Goal: Task Accomplishment & Management: Manage account settings

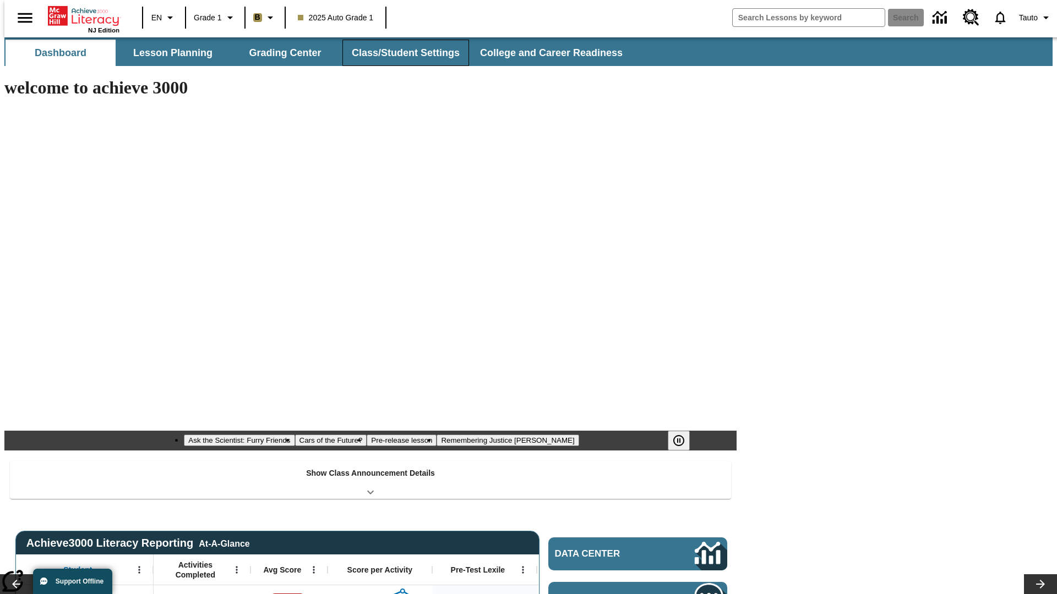
click at [400, 53] on button "Class/Student Settings" at bounding box center [405, 53] width 127 height 26
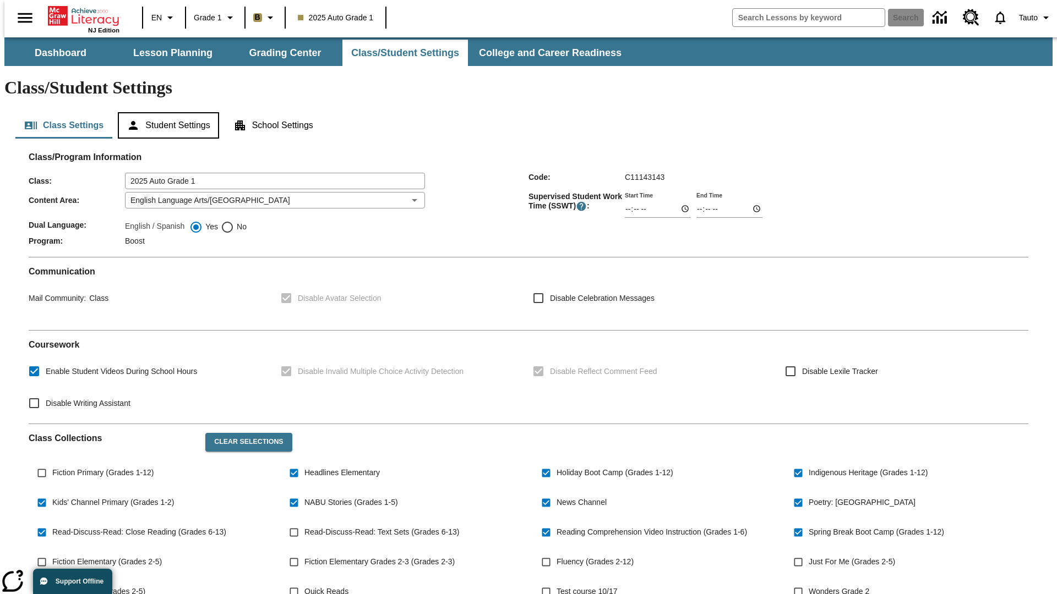
click at [166, 112] on button "Student Settings" at bounding box center [168, 125] width 101 height 26
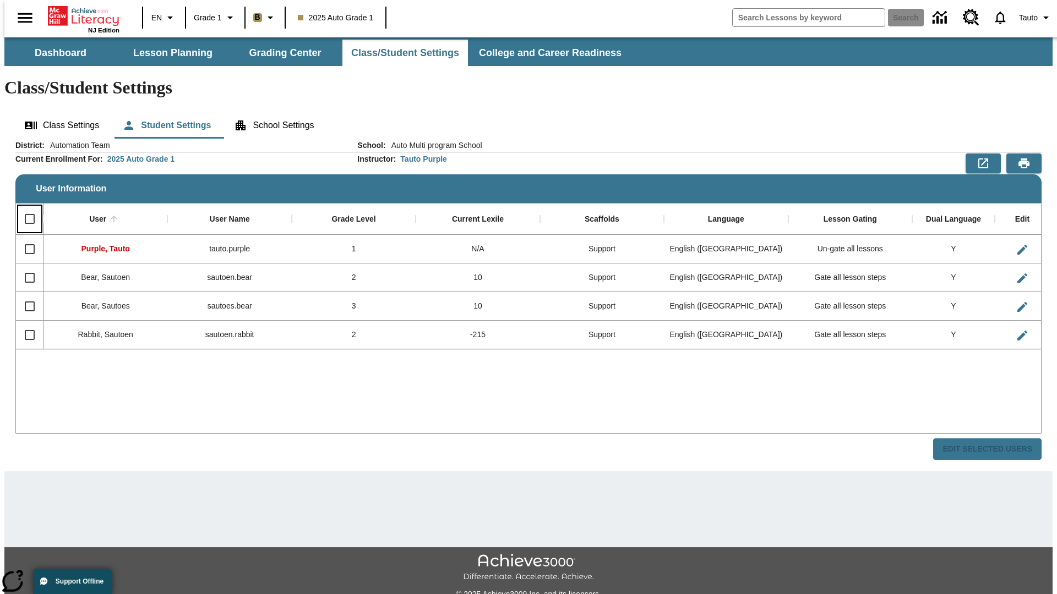
click at [25, 207] on input "Select all rows" at bounding box center [29, 218] width 23 height 23
checkbox input "true"
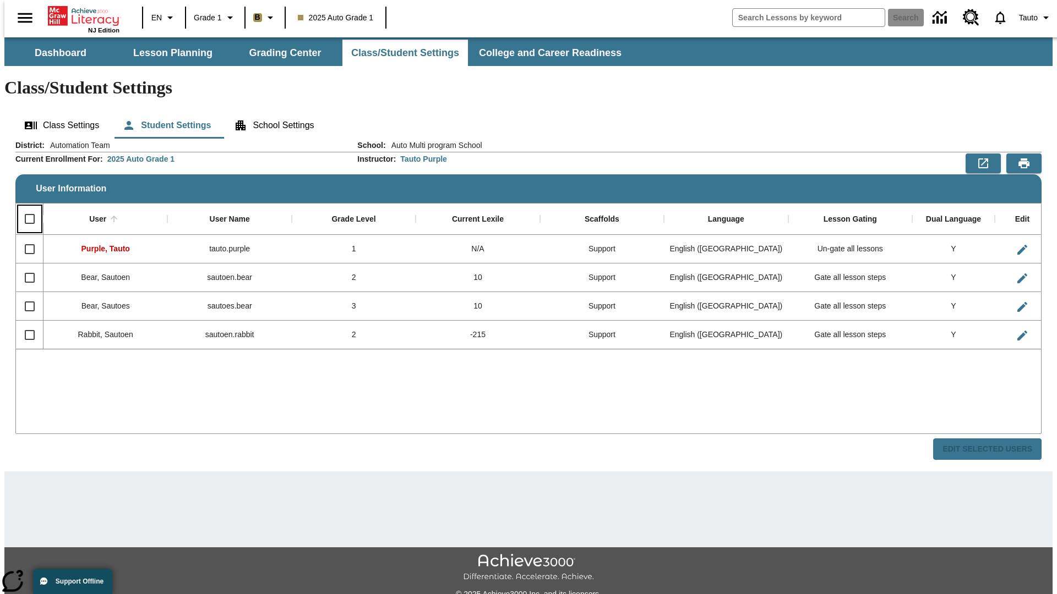
checkbox input "true"
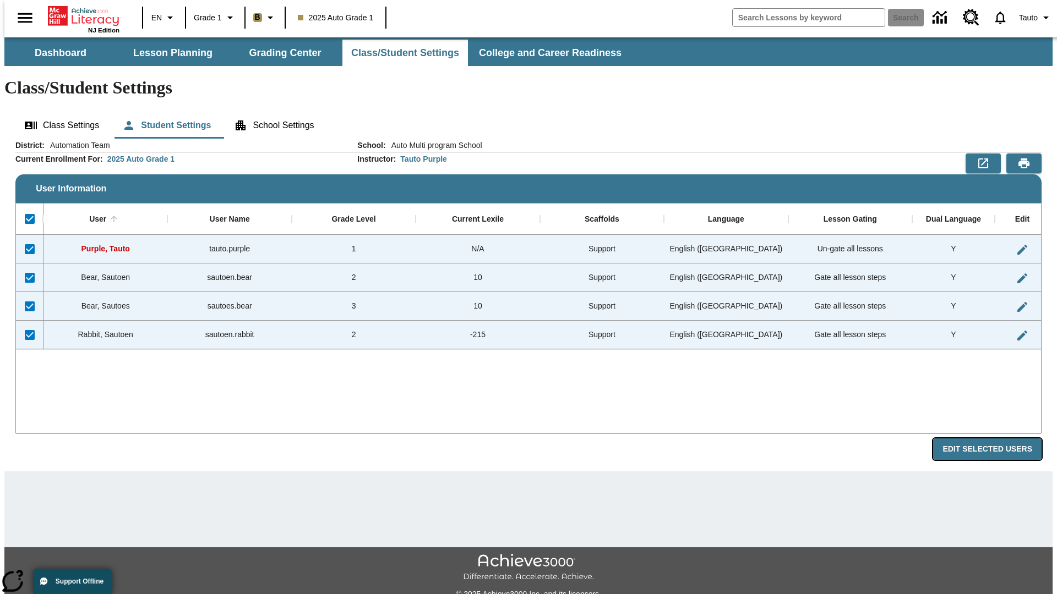
click at [996, 439] on button "Edit Selected Users" at bounding box center [987, 449] width 108 height 21
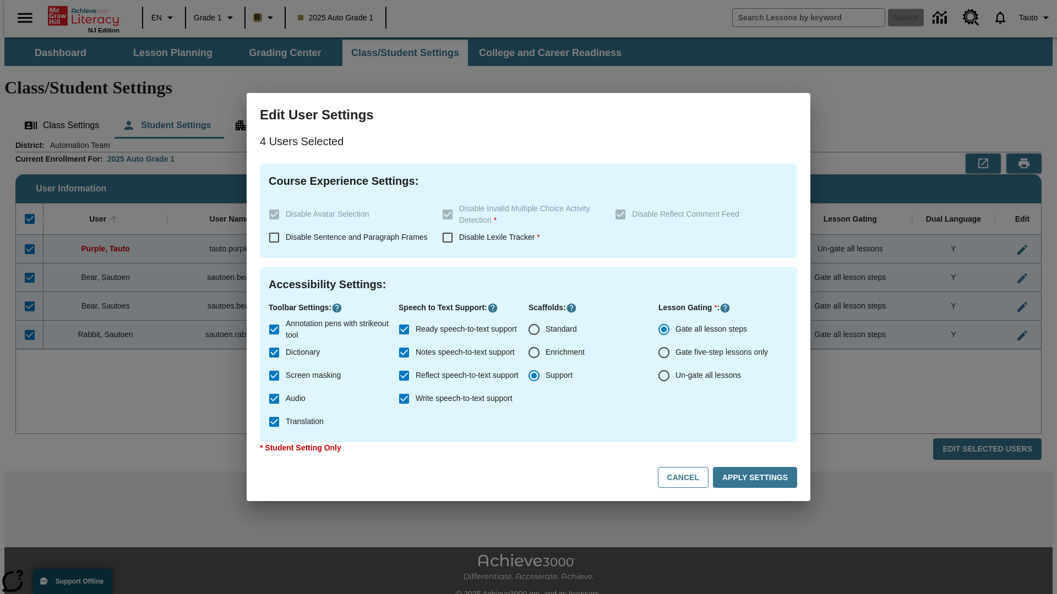
click at [534, 353] on input "Enrichment" at bounding box center [533, 352] width 23 height 23
radio input "true"
click at [688, 478] on button "Cancel" at bounding box center [683, 477] width 51 height 21
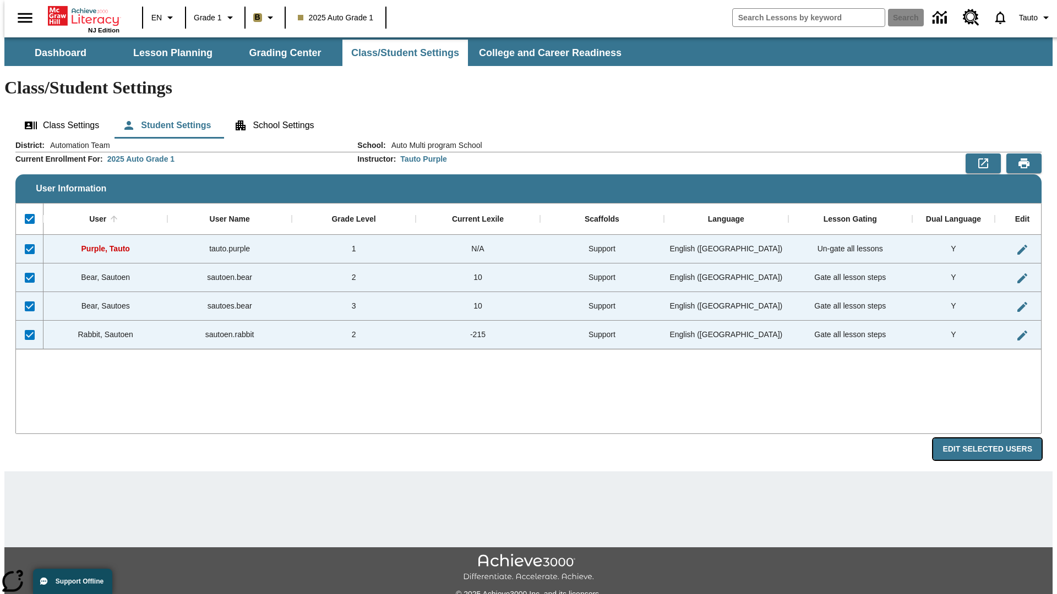
click at [996, 439] on button "Edit Selected Users" at bounding box center [987, 449] width 108 height 21
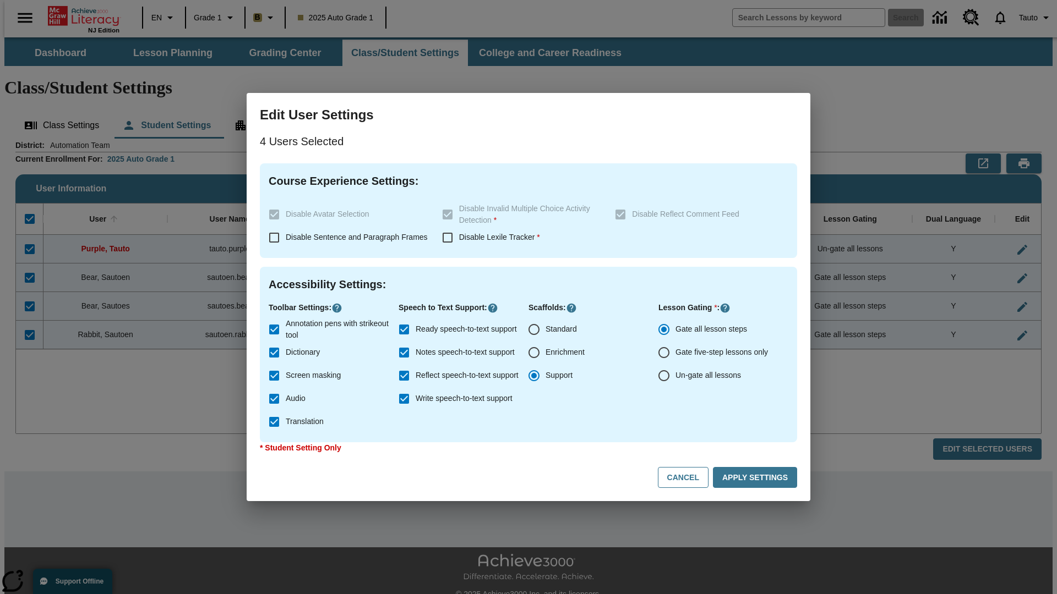
click at [534, 353] on input "Enrichment" at bounding box center [533, 352] width 23 height 23
radio input "true"
click at [757, 478] on button "Apply Settings" at bounding box center [755, 477] width 84 height 21
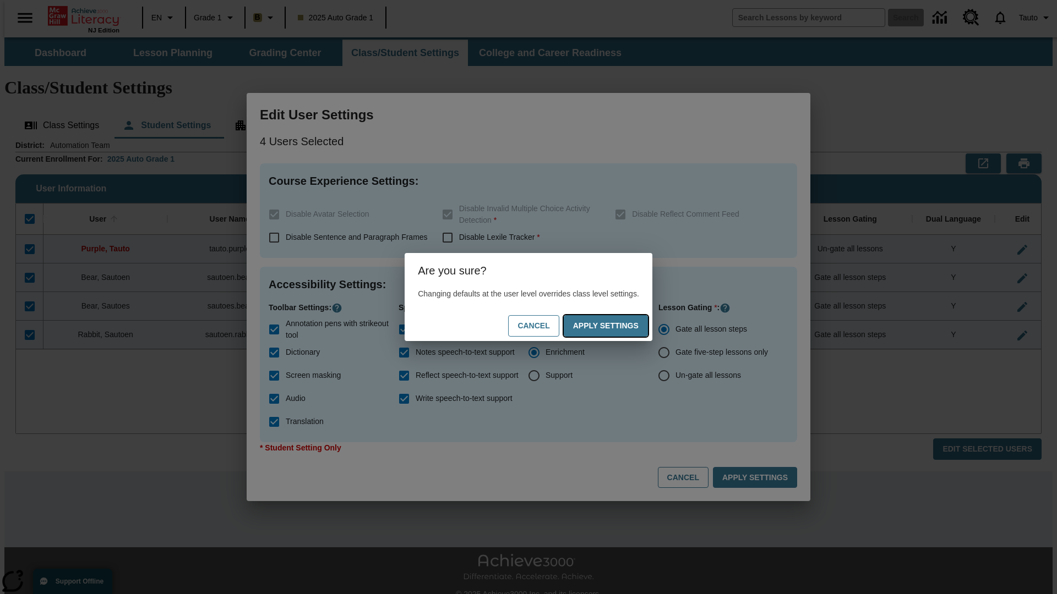
click at [616, 326] on button "Apply Settings" at bounding box center [606, 325] width 84 height 21
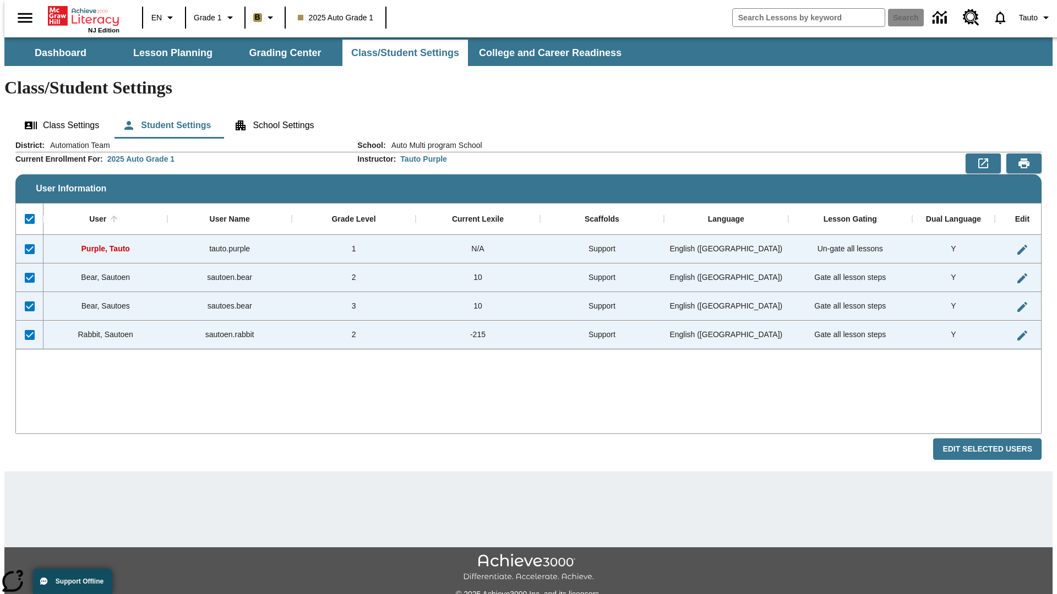
checkbox input "false"
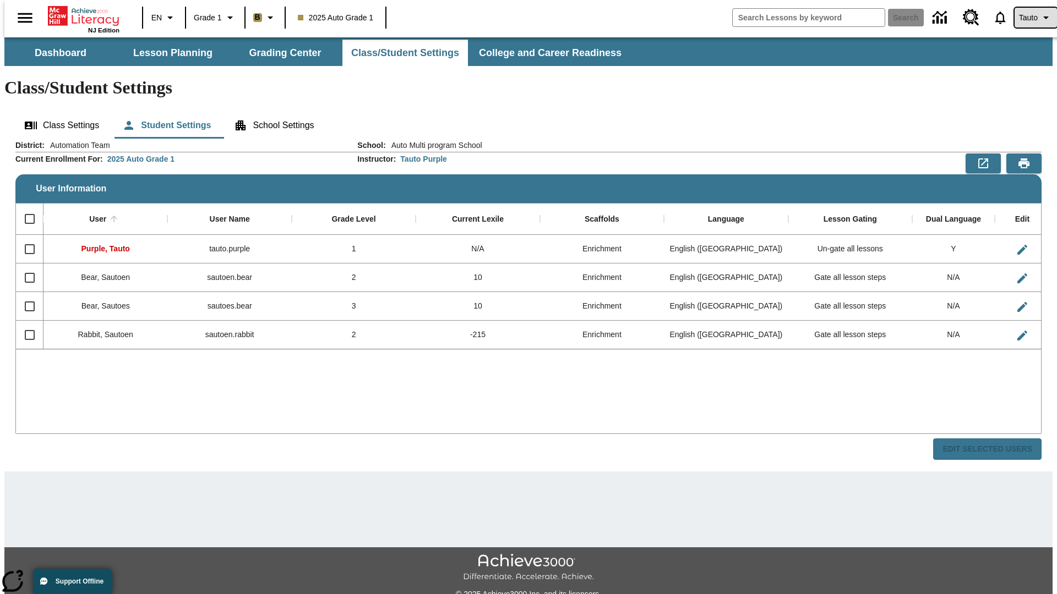
click at [1030, 18] on span "Tauto" at bounding box center [1028, 18] width 19 height 12
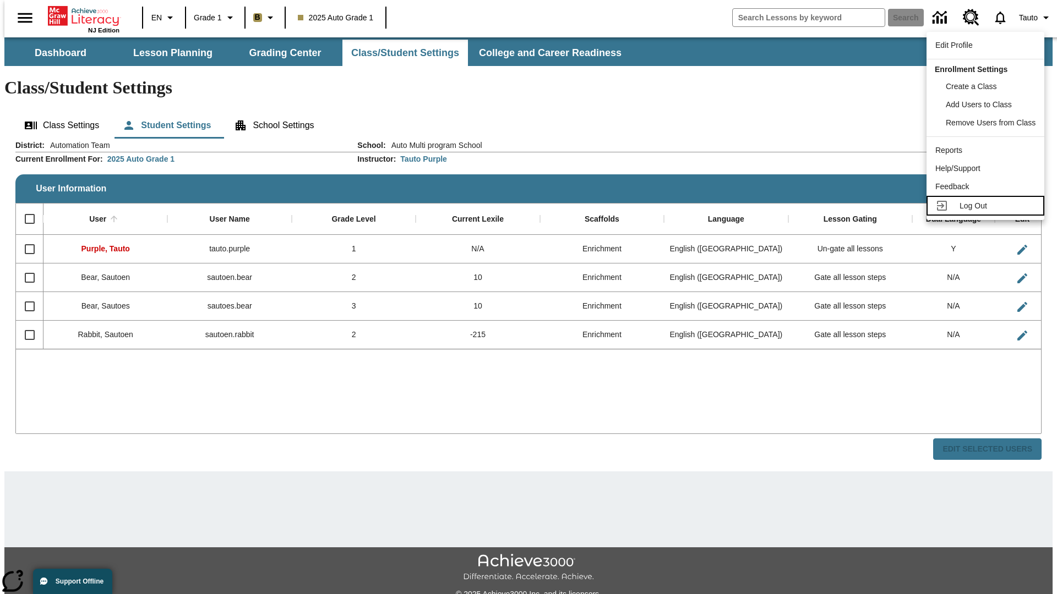
click at [987, 206] on span "Log Out" at bounding box center [973, 205] width 28 height 9
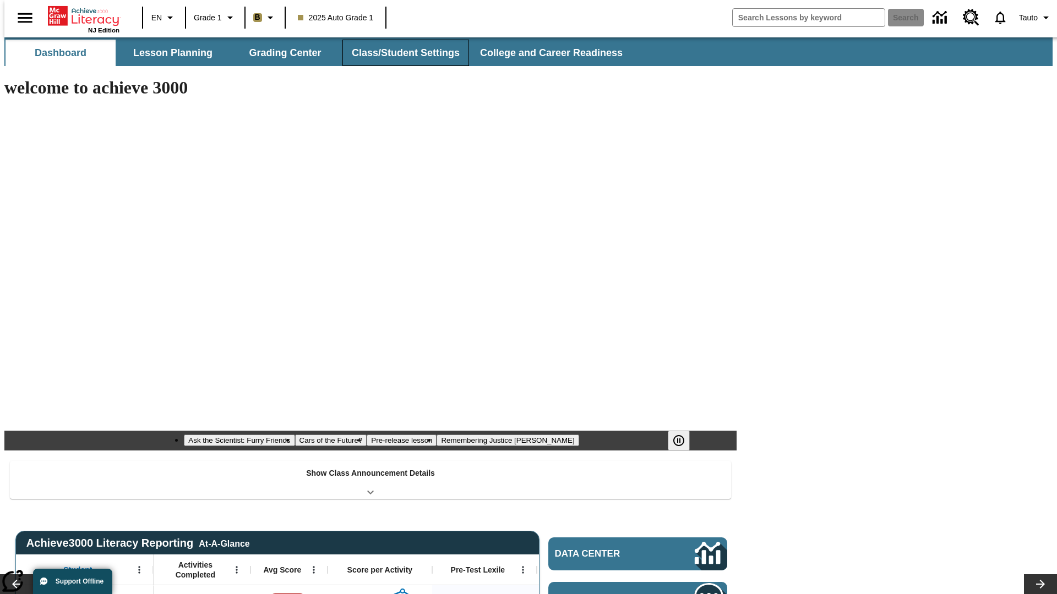
click at [400, 53] on button "Class/Student Settings" at bounding box center [405, 53] width 127 height 26
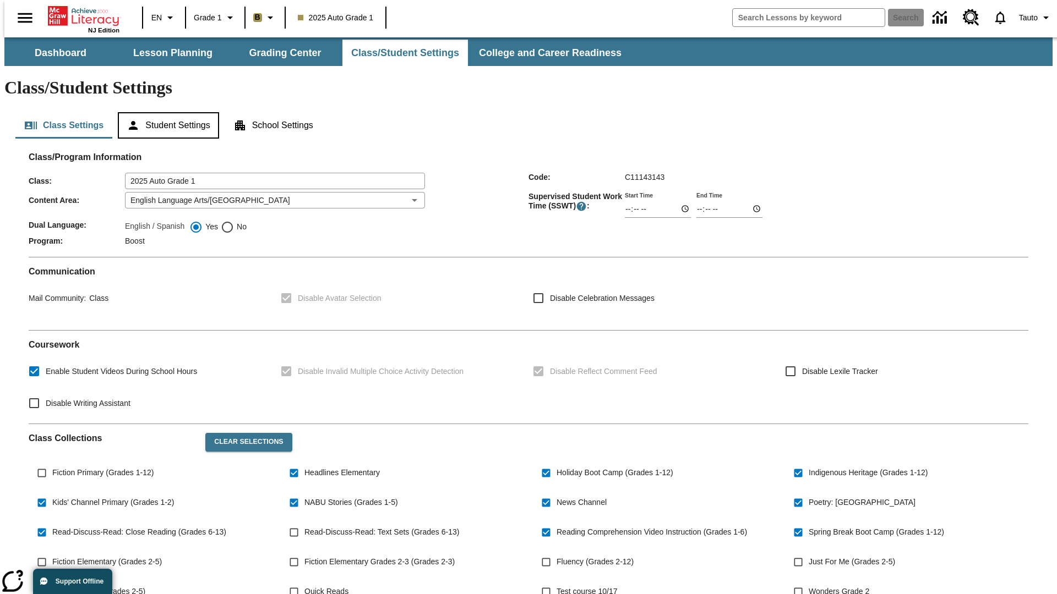
click at [166, 112] on button "Student Settings" at bounding box center [168, 125] width 101 height 26
